Goal: Check status: Check status

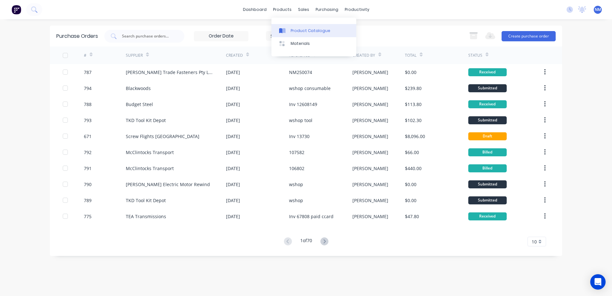
click at [297, 28] on div "Product Catalogue" at bounding box center [311, 31] width 40 height 6
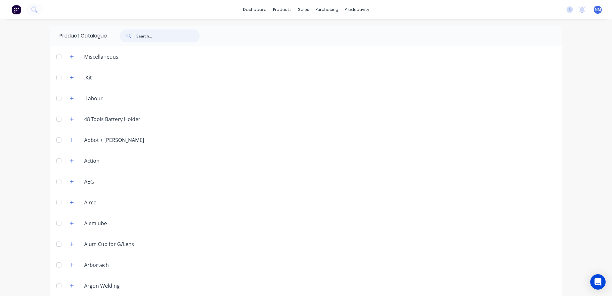
click at [147, 37] on input "text" at bounding box center [167, 35] width 63 height 13
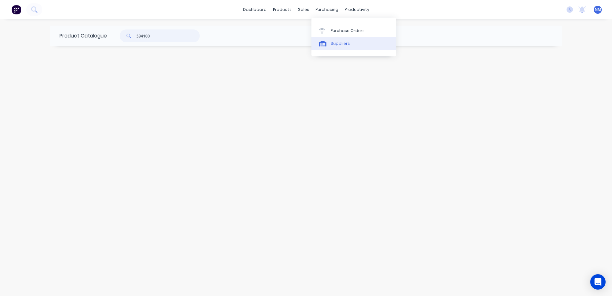
type input "534100"
click at [336, 42] on div "Suppliers" at bounding box center [339, 44] width 19 height 6
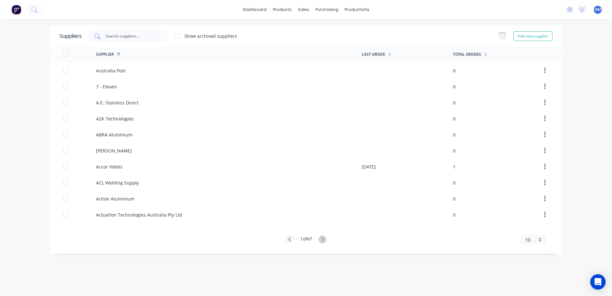
click at [126, 37] on input "text" at bounding box center [131, 36] width 53 height 6
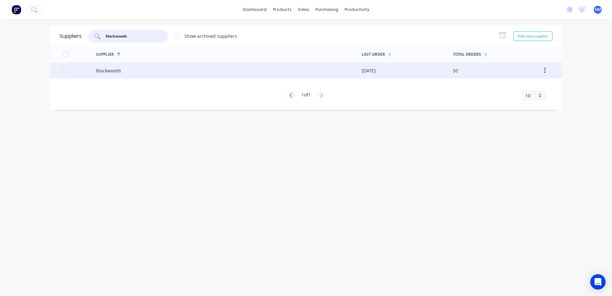
type input "blackwoods"
click at [138, 69] on div "Blackwoods" at bounding box center [229, 70] width 266 height 16
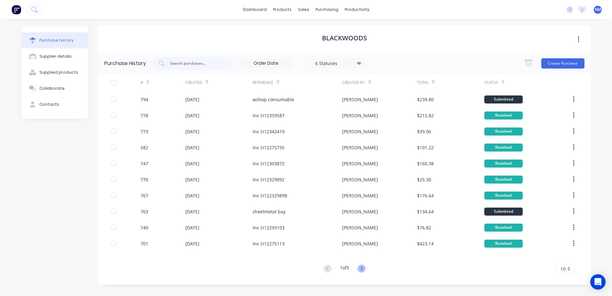
click at [364, 267] on icon at bounding box center [361, 268] width 8 height 8
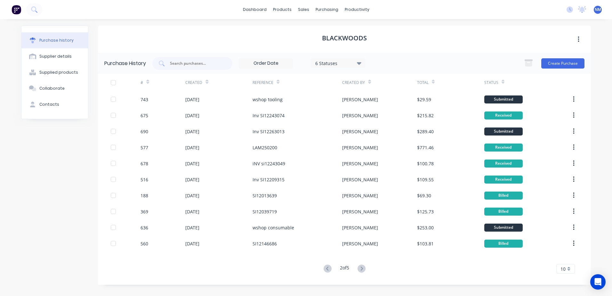
click at [364, 266] on icon at bounding box center [361, 268] width 8 height 8
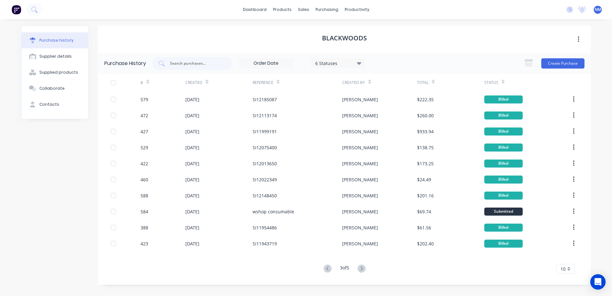
click at [364, 266] on icon at bounding box center [361, 268] width 8 height 8
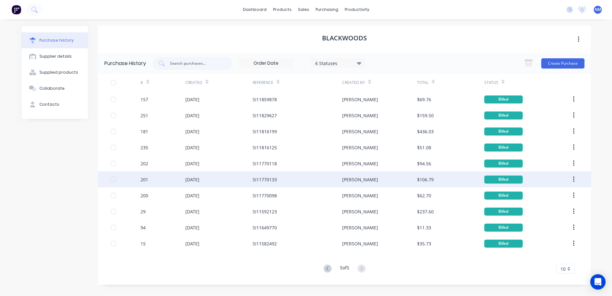
click at [365, 181] on div "[PERSON_NAME]" at bounding box center [379, 179] width 75 height 16
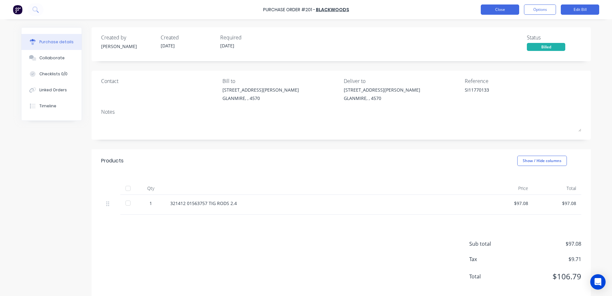
click at [503, 11] on button "Close" at bounding box center [500, 9] width 38 height 10
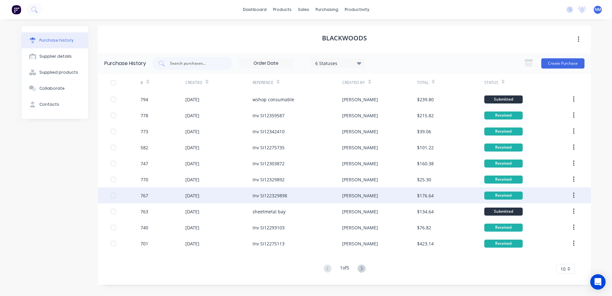
click at [367, 195] on div "[PERSON_NAME]" at bounding box center [379, 195] width 75 height 16
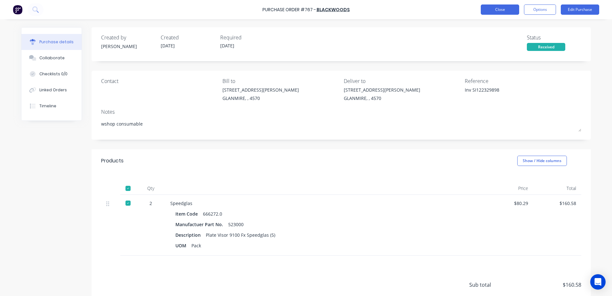
click at [505, 11] on button "Close" at bounding box center [500, 9] width 38 height 10
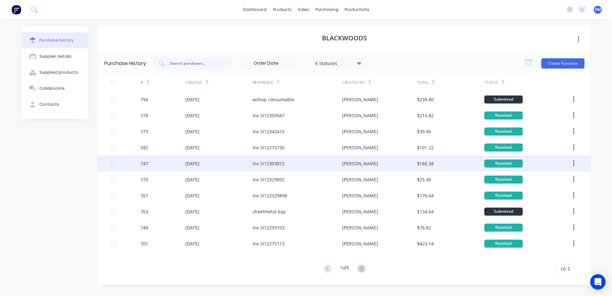
click at [355, 161] on div "[PERSON_NAME]" at bounding box center [379, 163] width 75 height 16
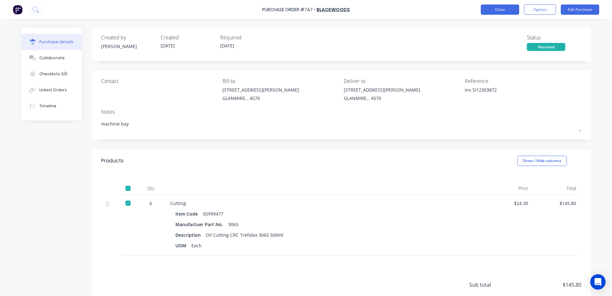
click at [495, 8] on button "Close" at bounding box center [500, 9] width 38 height 10
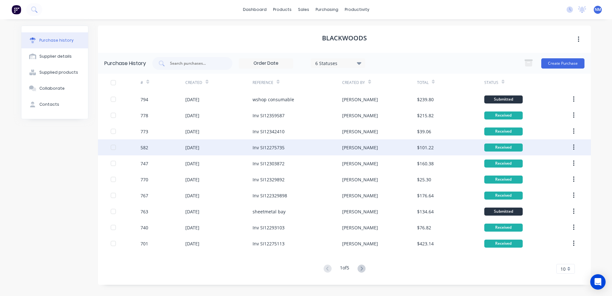
click at [356, 149] on div "[PERSON_NAME]" at bounding box center [379, 147] width 75 height 16
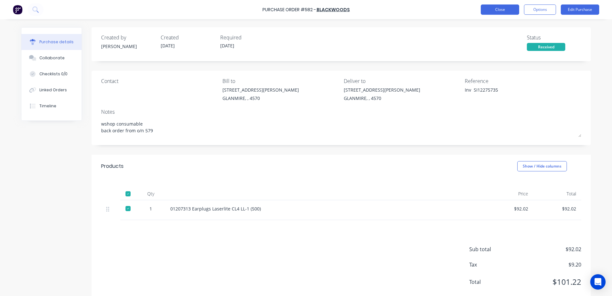
click at [490, 12] on button "Close" at bounding box center [500, 9] width 38 height 10
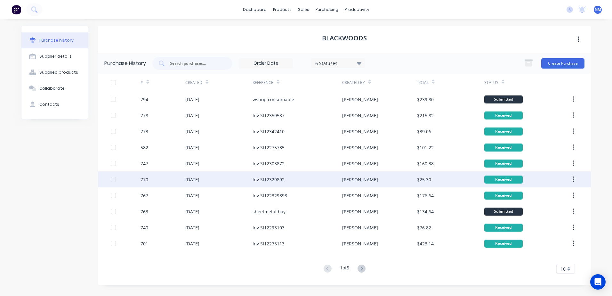
click at [363, 180] on div "[PERSON_NAME]" at bounding box center [379, 179] width 75 height 16
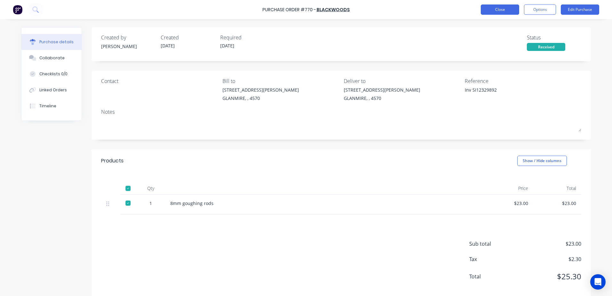
click at [500, 8] on button "Close" at bounding box center [500, 9] width 38 height 10
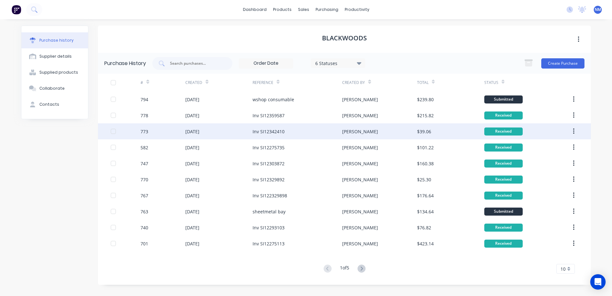
click at [384, 133] on div "[PERSON_NAME]" at bounding box center [379, 131] width 75 height 16
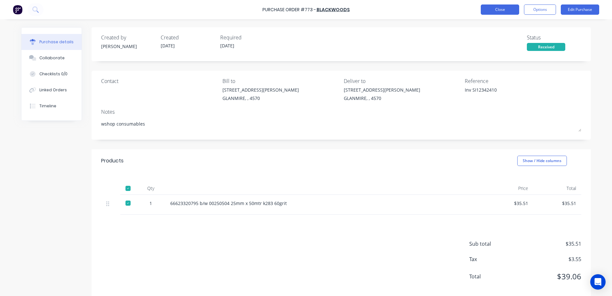
click at [507, 9] on button "Close" at bounding box center [500, 9] width 38 height 10
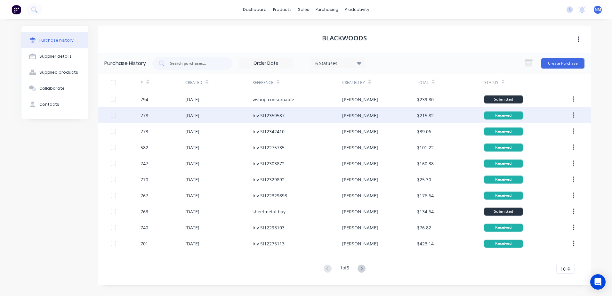
click at [381, 117] on div "[PERSON_NAME]" at bounding box center [379, 115] width 75 height 16
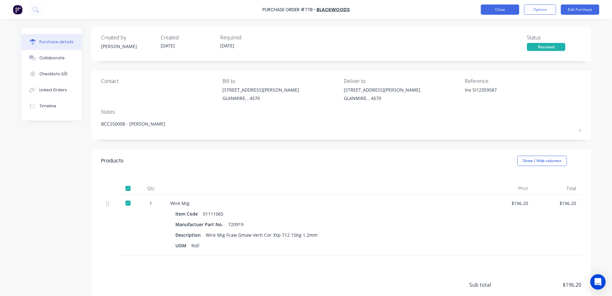
click at [509, 11] on button "Close" at bounding box center [500, 9] width 38 height 10
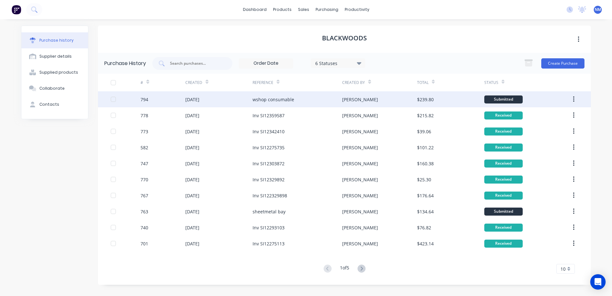
click at [376, 103] on div "[PERSON_NAME]" at bounding box center [379, 99] width 75 height 16
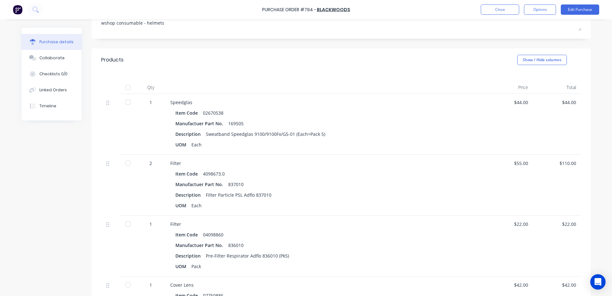
scroll to position [41, 0]
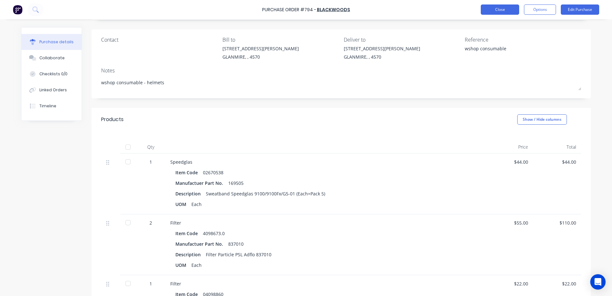
click at [491, 12] on button "Close" at bounding box center [500, 9] width 38 height 10
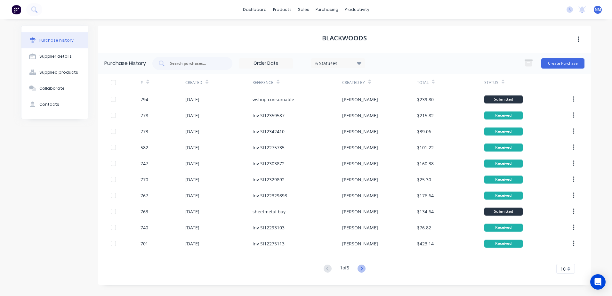
click at [363, 268] on icon at bounding box center [361, 268] width 8 height 8
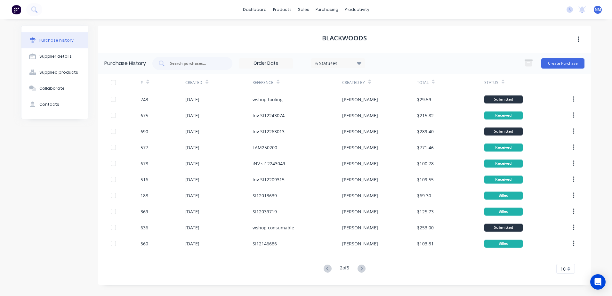
click at [363, 268] on icon at bounding box center [361, 268] width 8 height 8
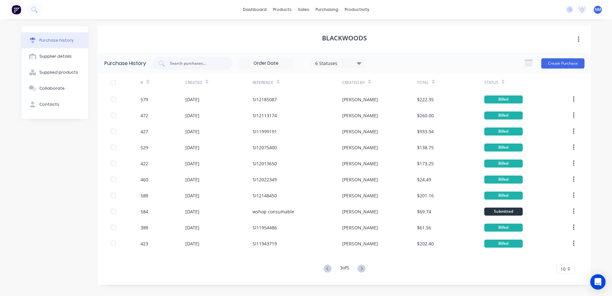
click at [363, 268] on icon at bounding box center [361, 268] width 8 height 8
click at [326, 268] on icon at bounding box center [327, 268] width 8 height 8
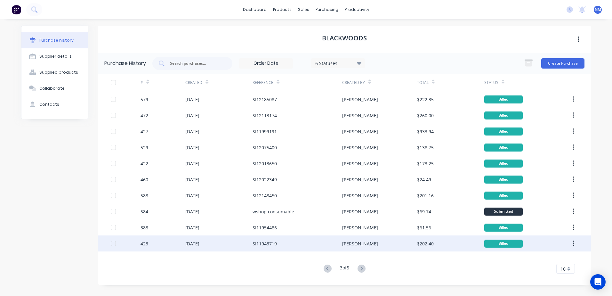
click at [391, 245] on div "[PERSON_NAME]" at bounding box center [379, 243] width 75 height 16
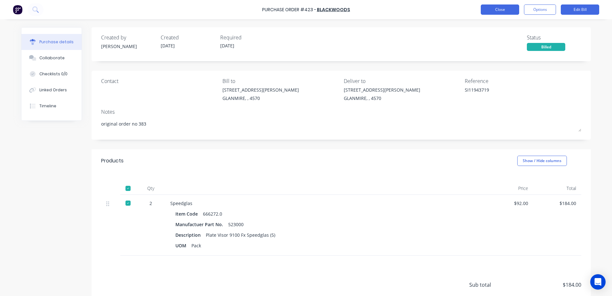
click at [502, 10] on button "Close" at bounding box center [500, 9] width 38 height 10
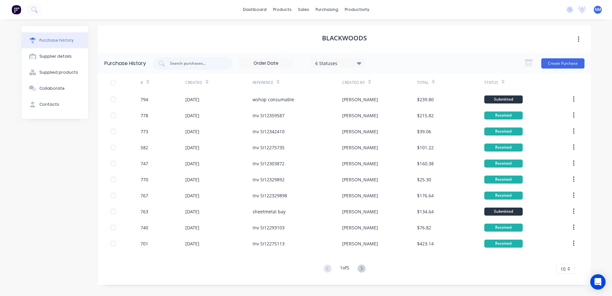
click at [367, 270] on button at bounding box center [361, 268] width 12 height 9
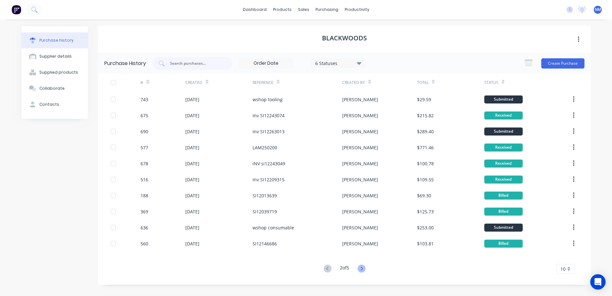
click at [362, 270] on icon at bounding box center [361, 268] width 8 height 8
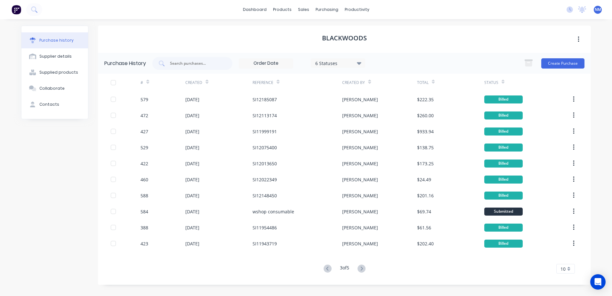
click at [362, 270] on icon at bounding box center [361, 268] width 8 height 8
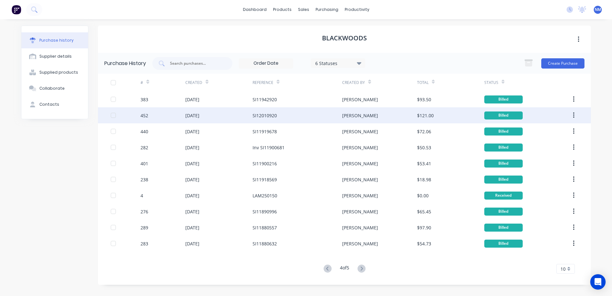
click at [364, 116] on div "[PERSON_NAME]" at bounding box center [379, 115] width 75 height 16
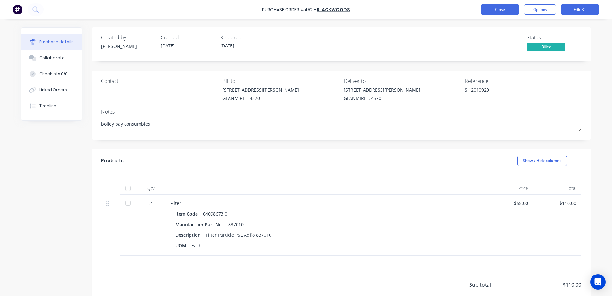
click at [495, 12] on button "Close" at bounding box center [500, 9] width 38 height 10
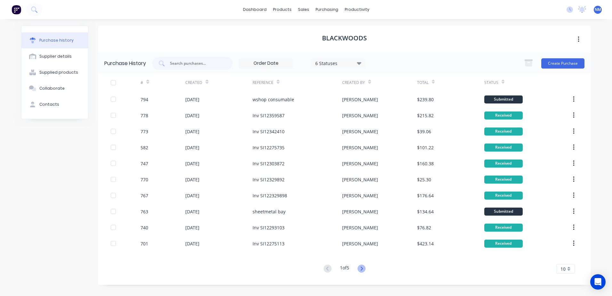
click at [363, 270] on icon at bounding box center [361, 268] width 8 height 8
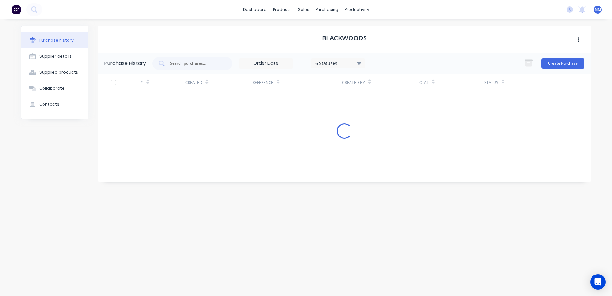
click at [363, 270] on div "Blackwoods Purchase History 6 Statuses 6 Statuses Create Purchase # Created Ref…" at bounding box center [344, 154] width 493 height 257
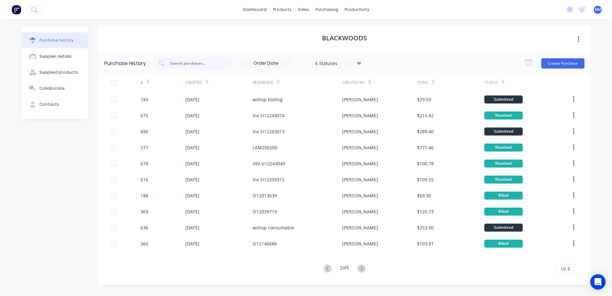
click at [363, 270] on icon at bounding box center [361, 268] width 8 height 8
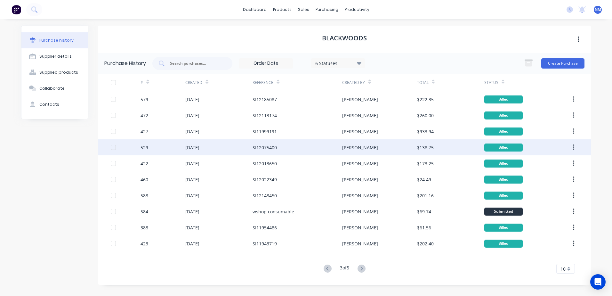
click at [290, 153] on div "SI12075400" at bounding box center [297, 147] width 90 height 16
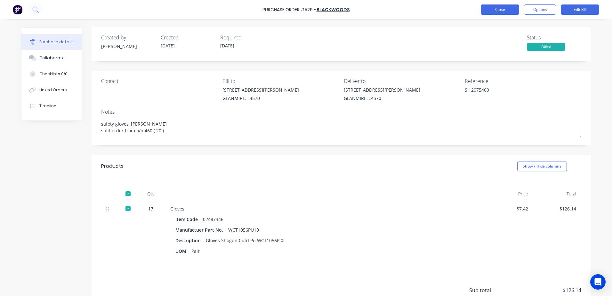
click at [492, 12] on button "Close" at bounding box center [500, 9] width 38 height 10
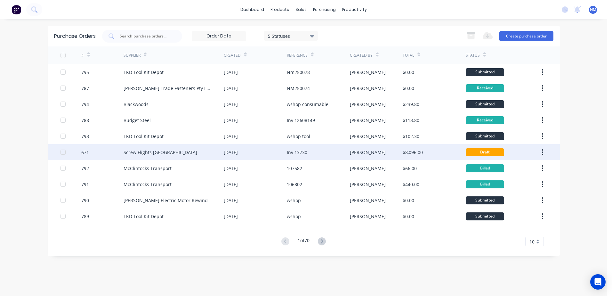
click at [443, 151] on div "$8,096.00" at bounding box center [433, 152] width 63 height 16
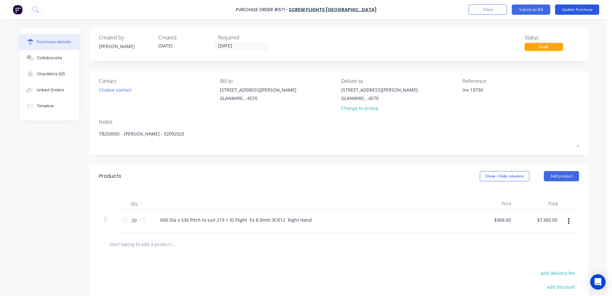
click at [574, 8] on button "Update Purchase" at bounding box center [577, 9] width 44 height 10
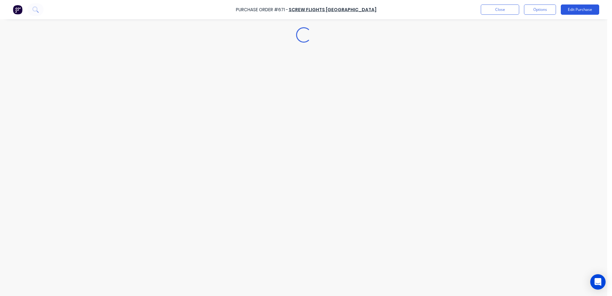
type textarea "x"
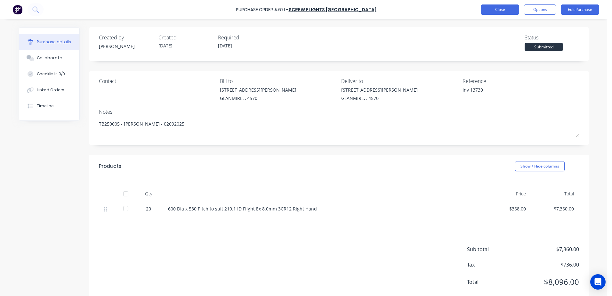
click at [499, 11] on button "Close" at bounding box center [500, 9] width 38 height 10
